Goal: Task Accomplishment & Management: Manage account settings

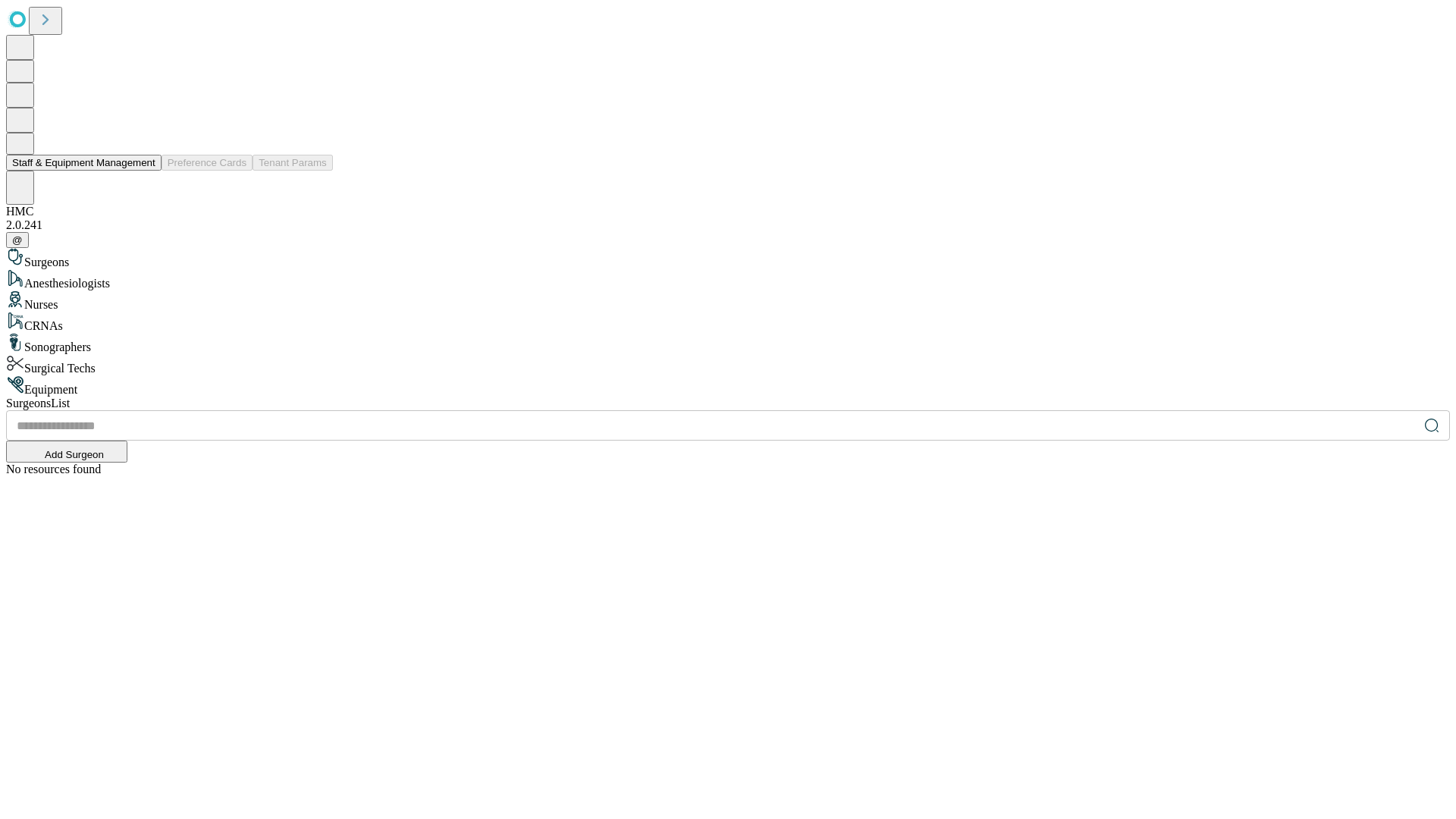
click at [144, 171] on button "Staff & Equipment Management" at bounding box center [84, 162] width 155 height 16
